Goal: Information Seeking & Learning: Learn about a topic

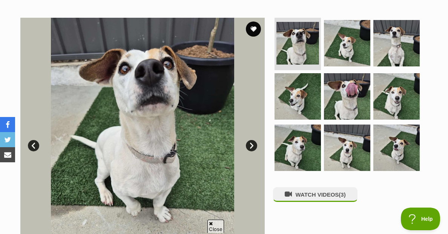
scroll to position [141, 0]
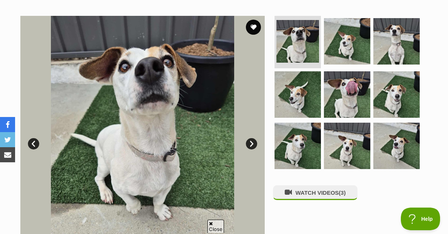
click at [251, 149] on link "Next" at bounding box center [251, 143] width 11 height 11
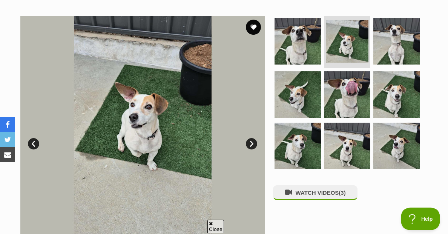
click at [251, 149] on link "Next" at bounding box center [251, 143] width 11 height 11
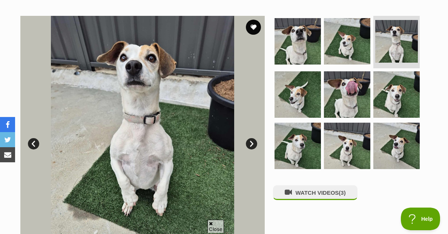
click at [251, 149] on link "Next" at bounding box center [251, 143] width 11 height 11
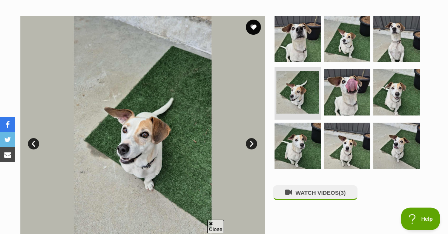
click at [251, 149] on link "Next" at bounding box center [251, 143] width 11 height 11
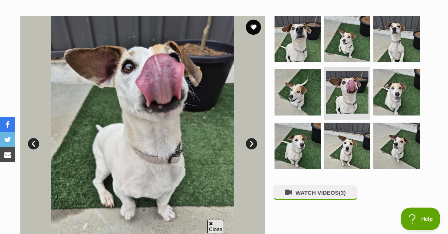
click at [251, 149] on link "Next" at bounding box center [251, 143] width 11 height 11
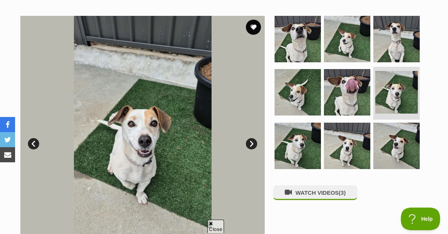
click at [251, 149] on link "Next" at bounding box center [251, 143] width 11 height 11
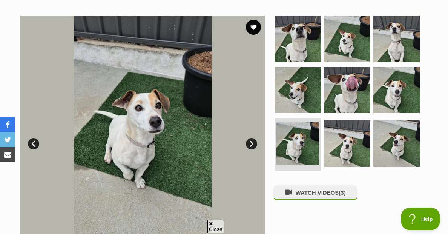
click at [251, 149] on link "Next" at bounding box center [251, 143] width 11 height 11
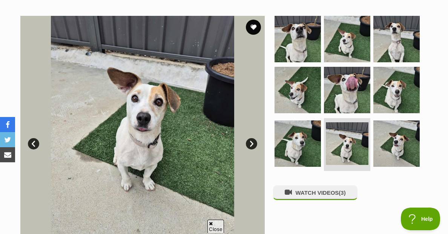
click at [251, 149] on link "Next" at bounding box center [251, 143] width 11 height 11
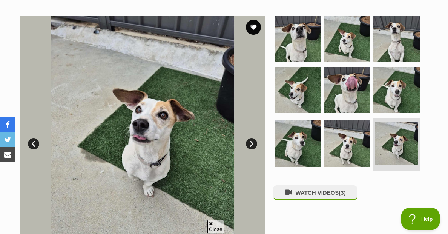
click at [251, 149] on link "Next" at bounding box center [251, 143] width 11 height 11
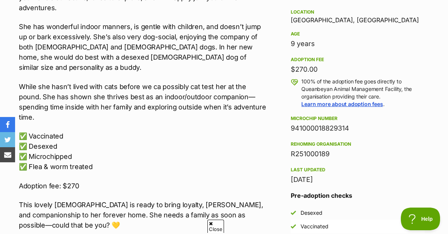
scroll to position [497, 0]
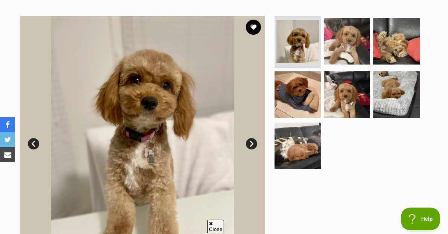
scroll to position [140, 0]
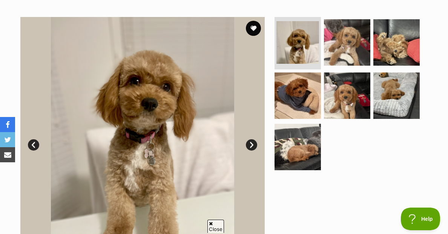
click at [252, 150] on link "Next" at bounding box center [251, 144] width 11 height 11
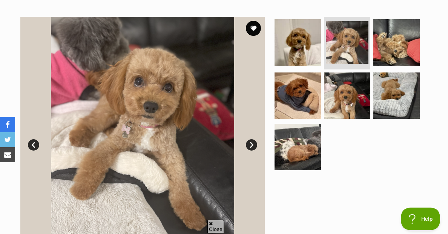
click at [252, 150] on link "Next" at bounding box center [251, 144] width 11 height 11
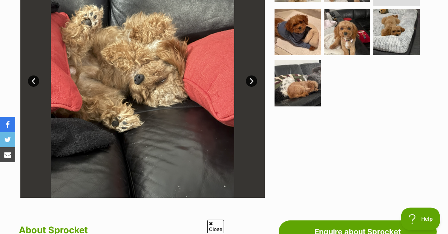
scroll to position [201, 0]
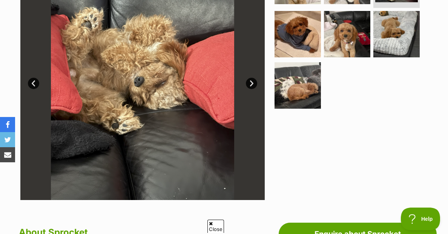
click at [252, 89] on link "Next" at bounding box center [251, 83] width 11 height 11
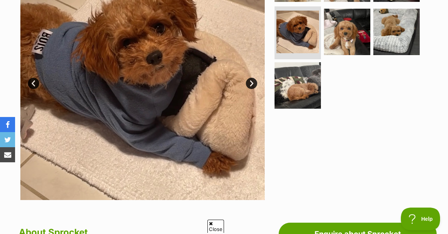
click at [252, 89] on link "Next" at bounding box center [251, 83] width 11 height 11
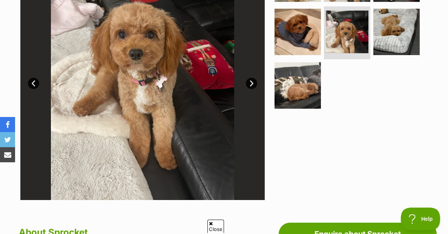
click at [252, 89] on link "Next" at bounding box center [251, 83] width 11 height 11
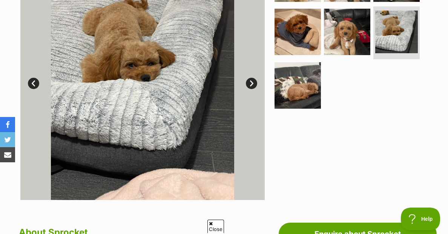
click at [252, 89] on link "Next" at bounding box center [251, 83] width 11 height 11
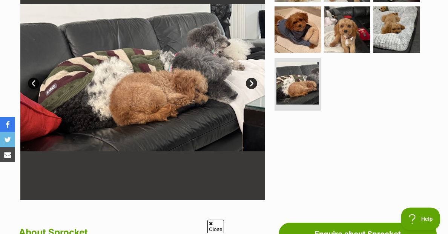
click at [252, 89] on link "Next" at bounding box center [251, 83] width 11 height 11
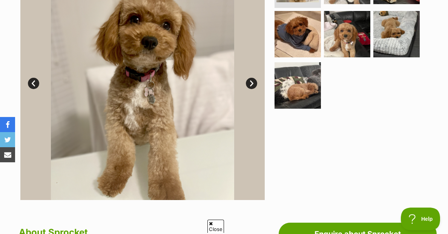
click at [252, 89] on link "Next" at bounding box center [251, 83] width 11 height 11
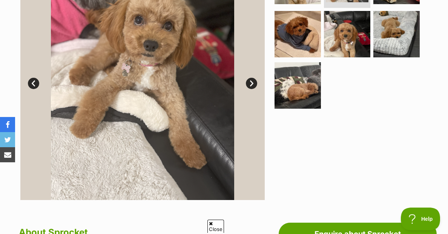
click at [252, 89] on link "Next" at bounding box center [251, 83] width 11 height 11
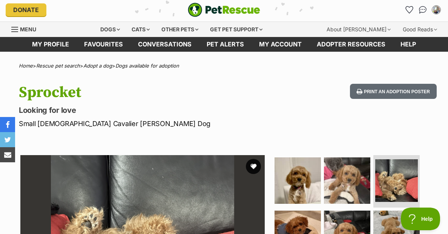
scroll to position [0, 0]
